Goal: Browse casually: Explore the website without a specific task or goal

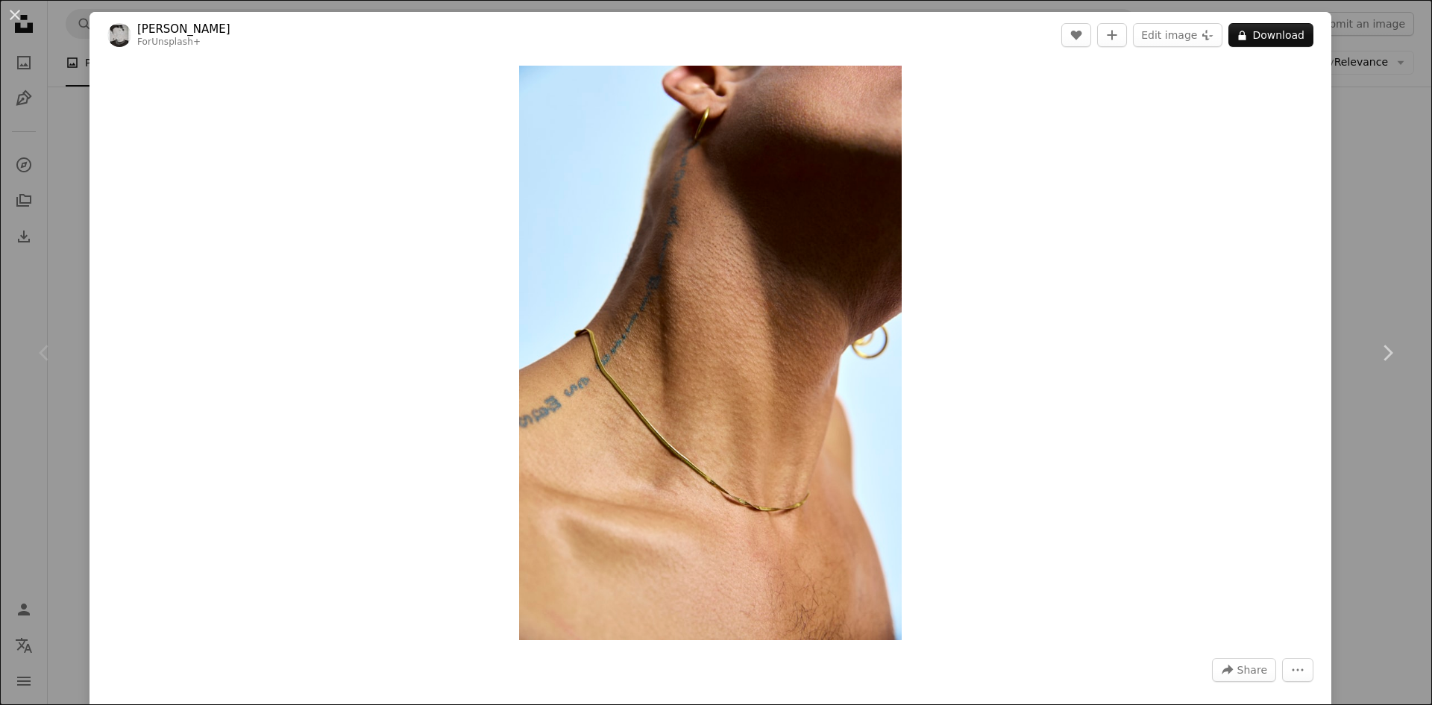
scroll to position [186, 0]
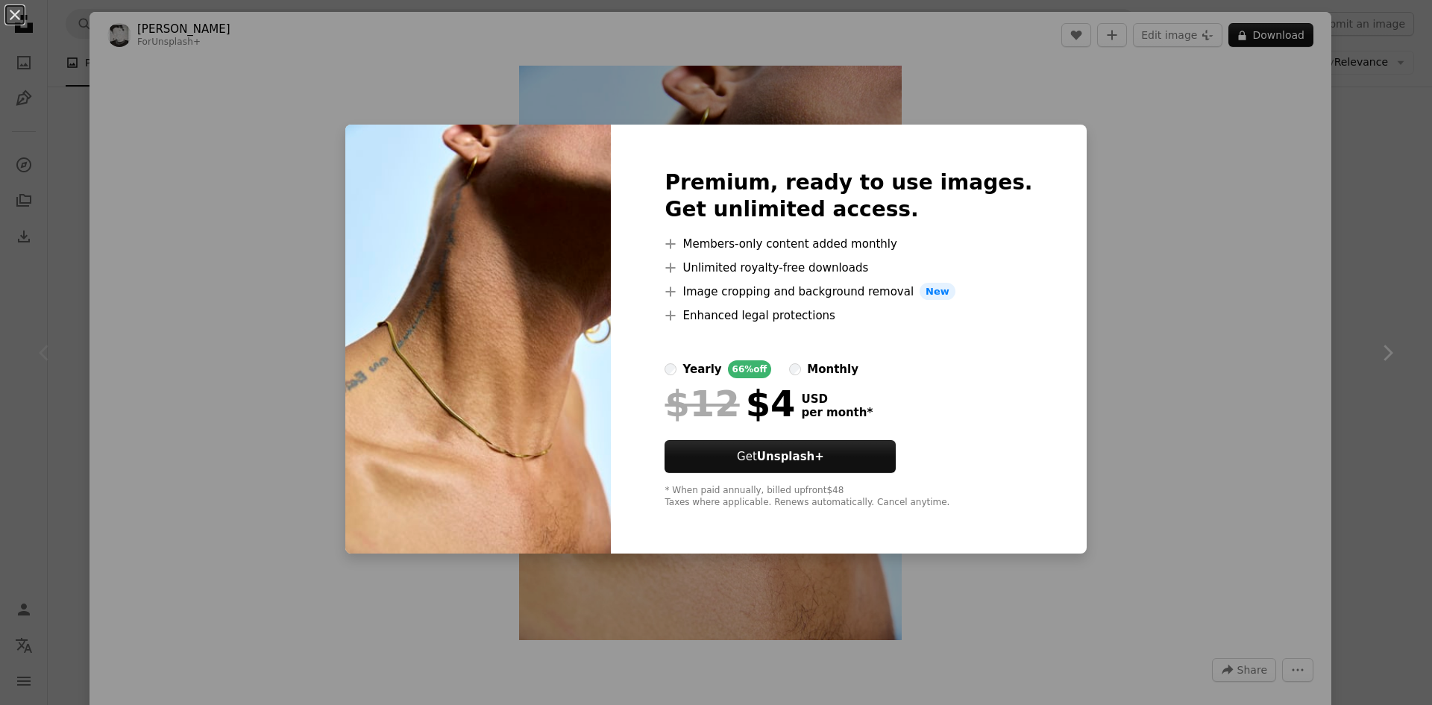
click at [1359, 151] on div "An X shape Premium, ready to use images. Get unlimited access. A plus sign Memb…" at bounding box center [716, 352] width 1432 height 705
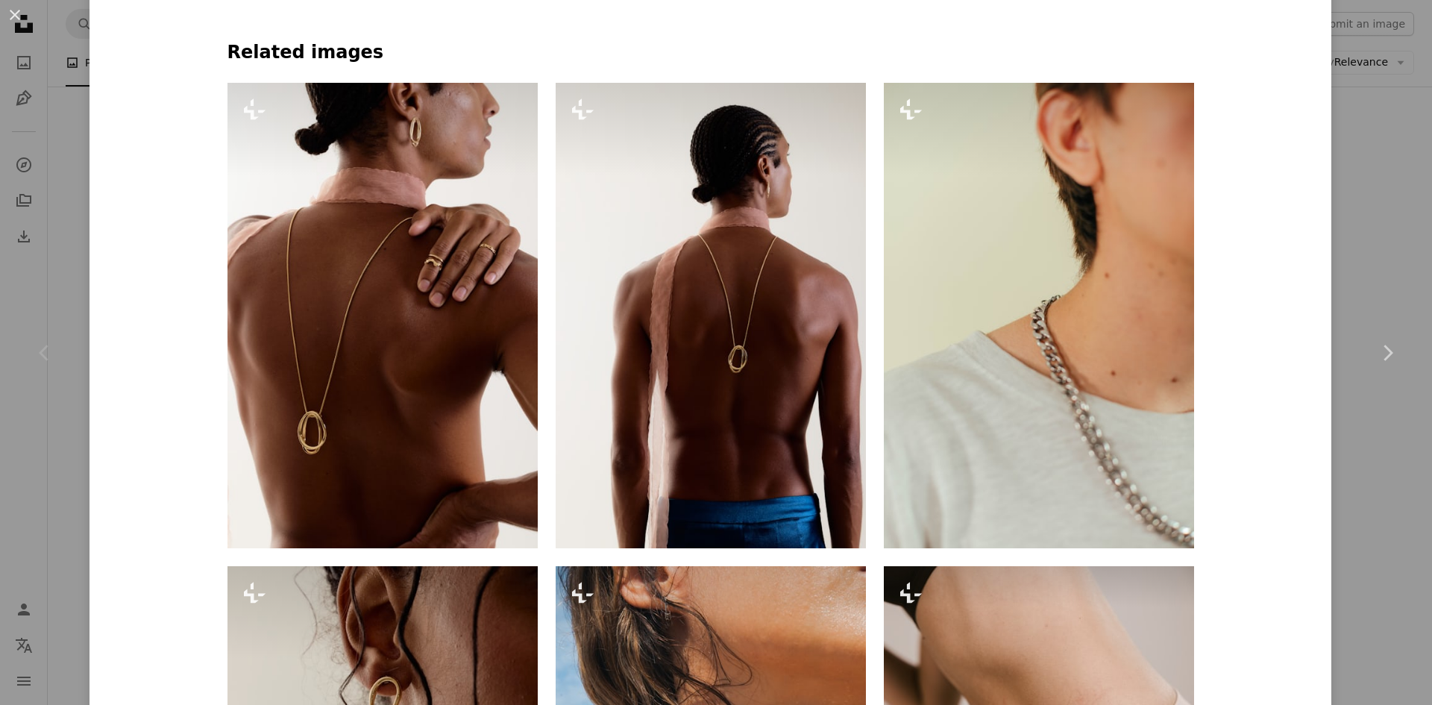
scroll to position [1641, 0]
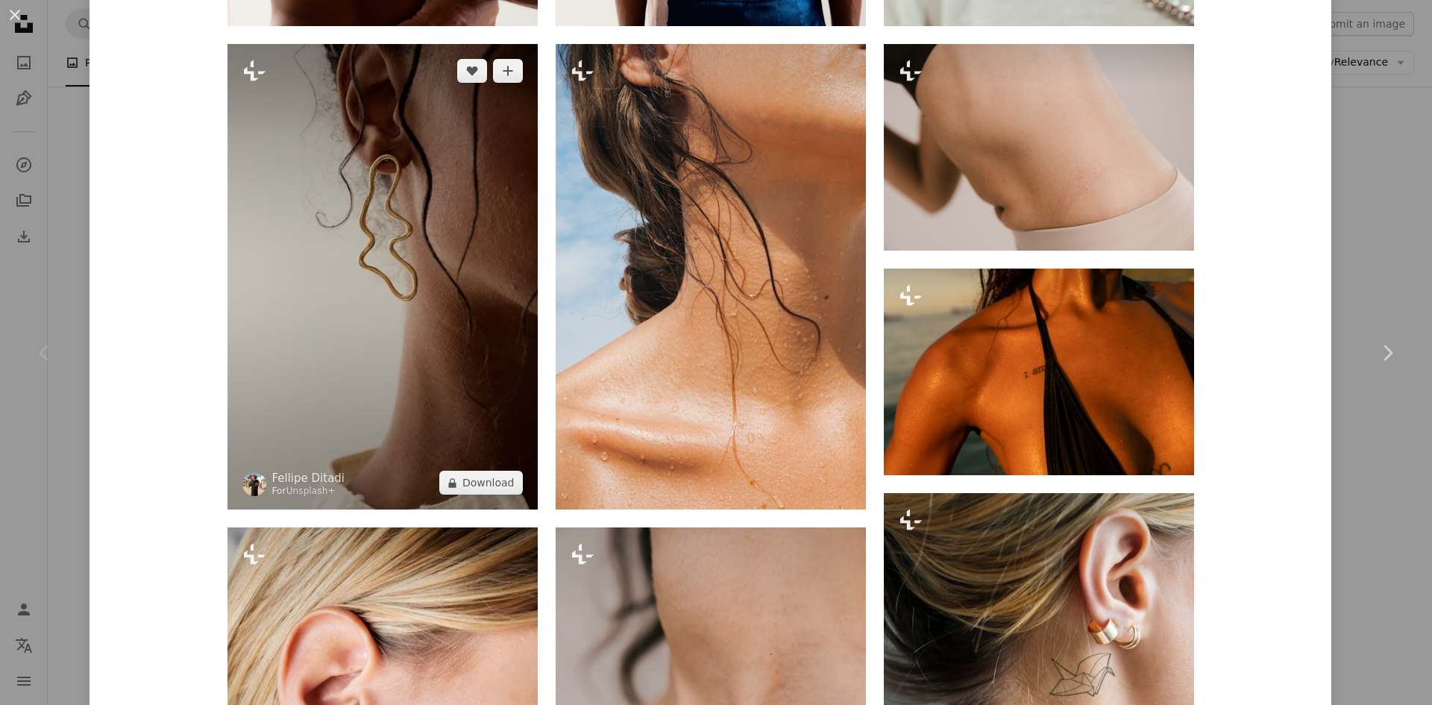
click at [409, 200] on img at bounding box center [382, 276] width 310 height 465
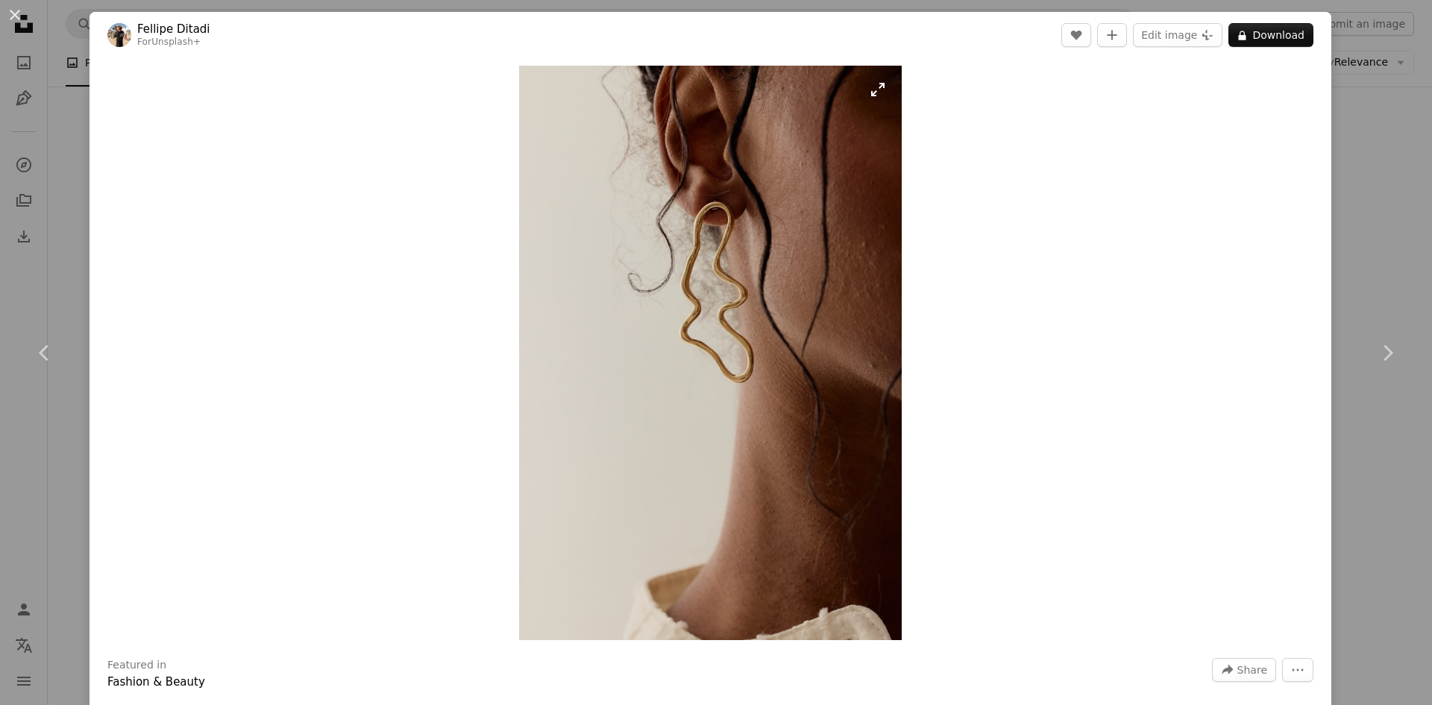
click at [519, 66] on button "Zoom in" at bounding box center [710, 353] width 383 height 574
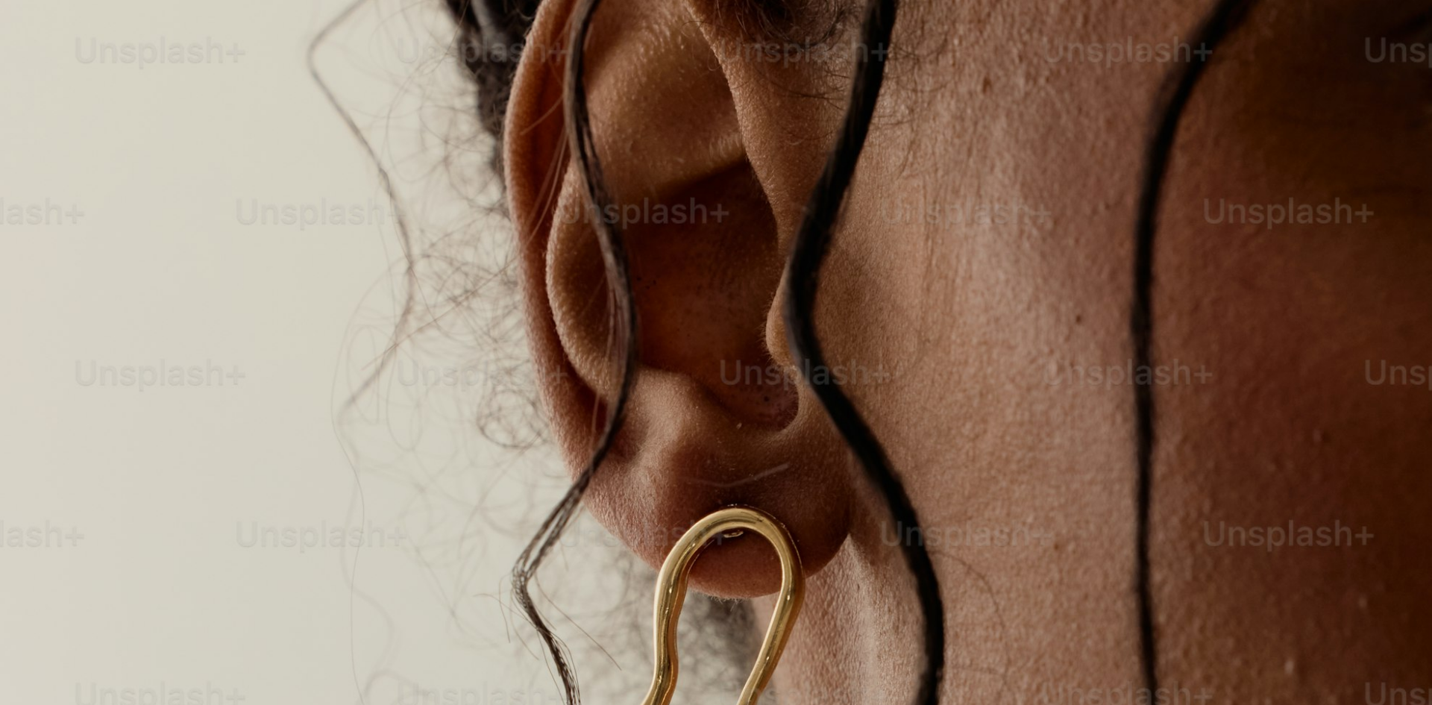
scroll to position [705, 0]
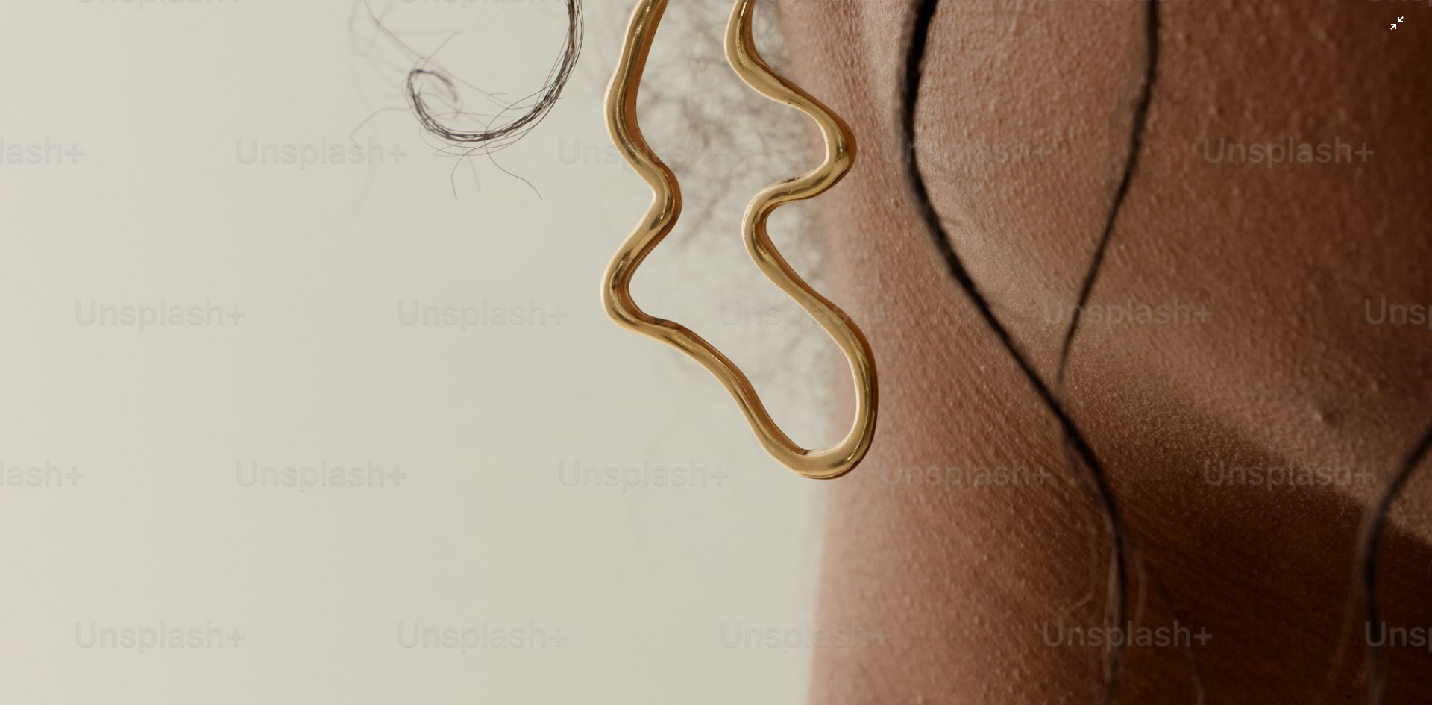
click at [1387, 37] on img "Zoom out on this image" at bounding box center [715, 368] width 1433 height 2148
